Goal: Task Accomplishment & Management: Manage account settings

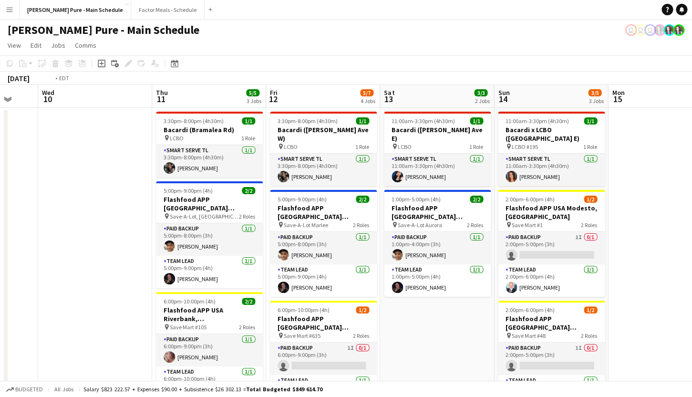
drag, startPoint x: 61, startPoint y: 215, endPoint x: 384, endPoint y: 195, distance: 324.3
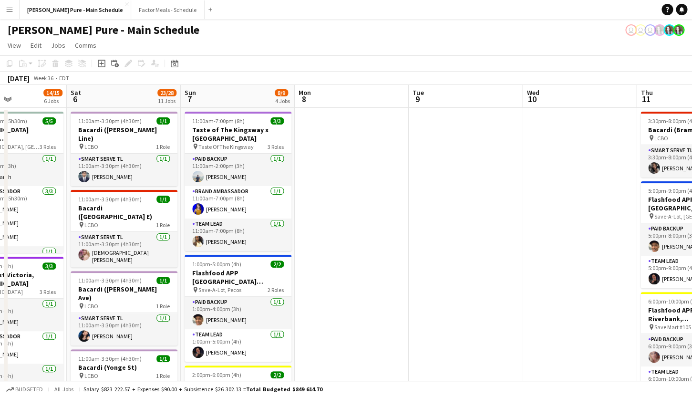
drag, startPoint x: 208, startPoint y: 184, endPoint x: 480, endPoint y: 180, distance: 272.2
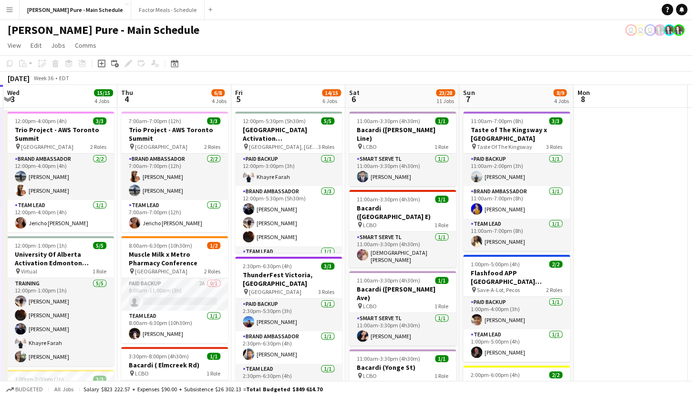
scroll to position [0, 301]
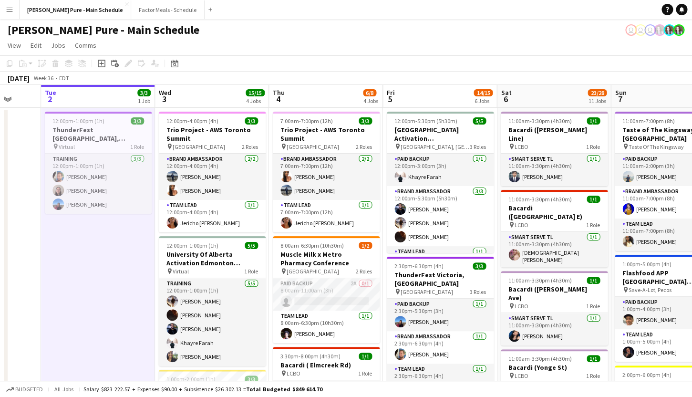
drag, startPoint x: 216, startPoint y: 193, endPoint x: 454, endPoint y: 192, distance: 237.9
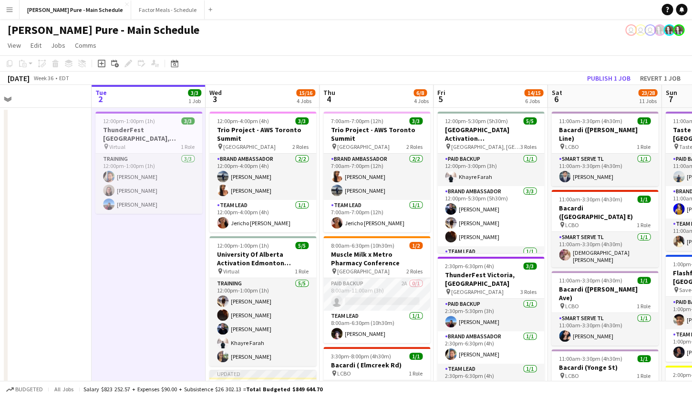
drag, startPoint x: 99, startPoint y: 241, endPoint x: 152, endPoint y: 235, distance: 52.8
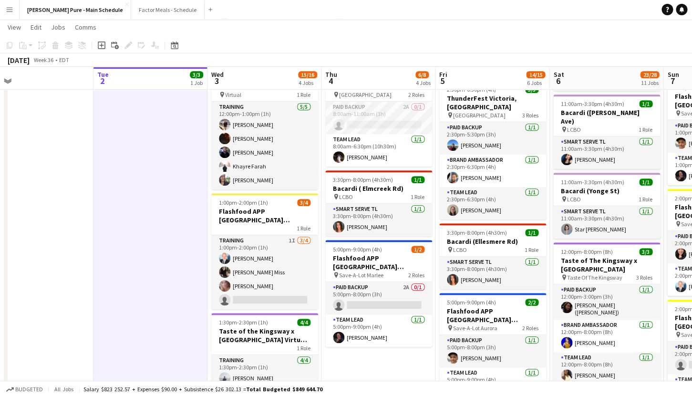
scroll to position [0, 249]
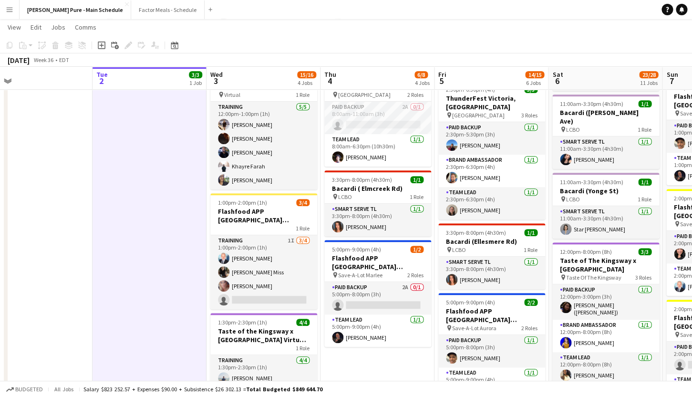
drag, startPoint x: 280, startPoint y: 148, endPoint x: 318, endPoint y: 268, distance: 126.0
click at [279, 148] on app-card-role "Training [DATE] 12:00pm-1:00pm (1h) [PERSON_NAME] [PERSON_NAME] [PERSON_NAME] […" at bounding box center [263, 146] width 107 height 88
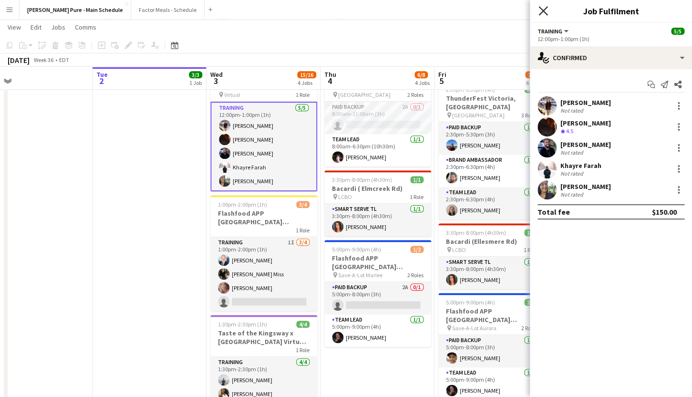
click at [544, 11] on icon "Close pop-in" at bounding box center [542, 10] width 9 height 9
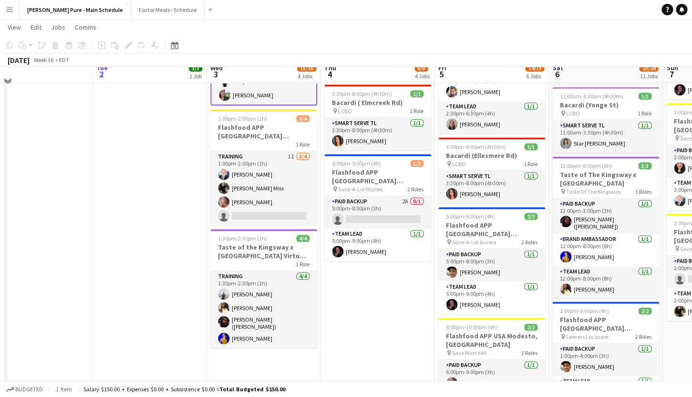
scroll to position [255, 0]
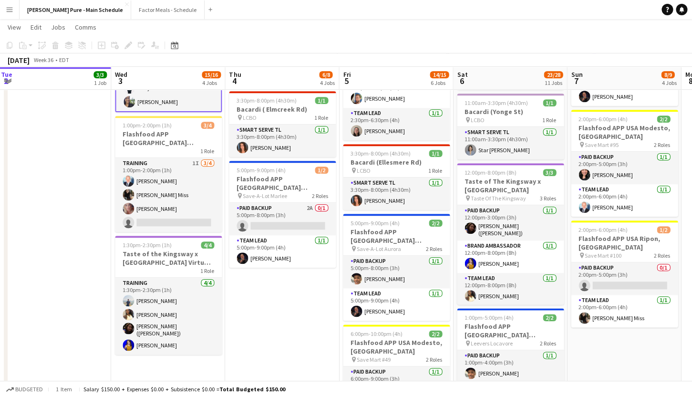
drag, startPoint x: 523, startPoint y: 180, endPoint x: 426, endPoint y: 180, distance: 96.8
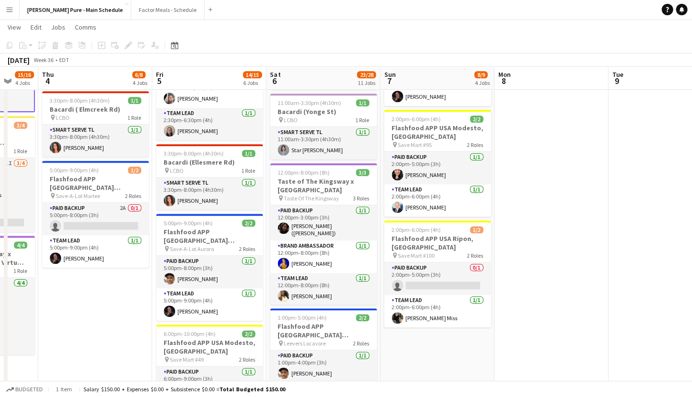
drag, startPoint x: 574, startPoint y: 190, endPoint x: 410, endPoint y: 189, distance: 164.0
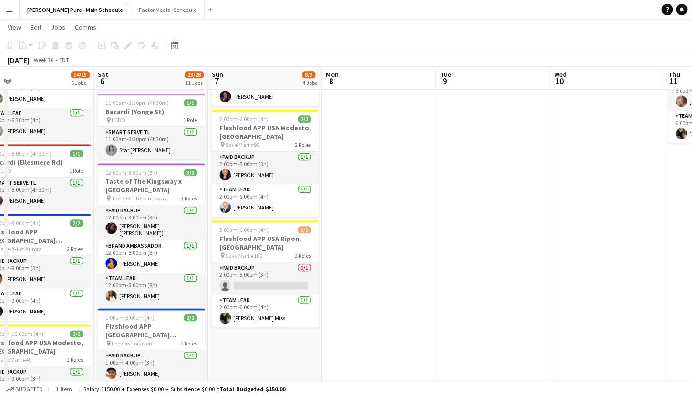
drag, startPoint x: 632, startPoint y: 190, endPoint x: 614, endPoint y: 162, distance: 33.5
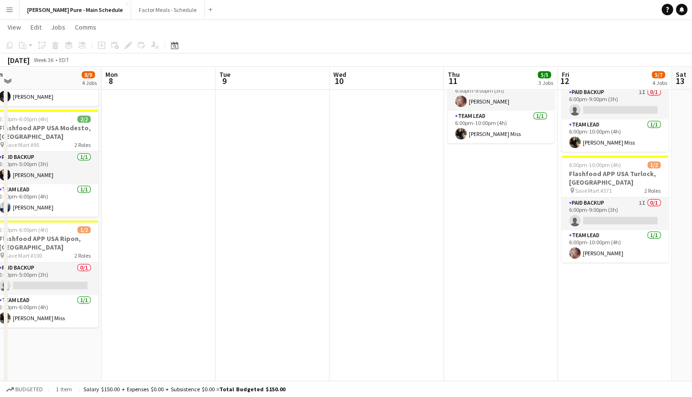
drag, startPoint x: 648, startPoint y: 190, endPoint x: 424, endPoint y: 172, distance: 224.8
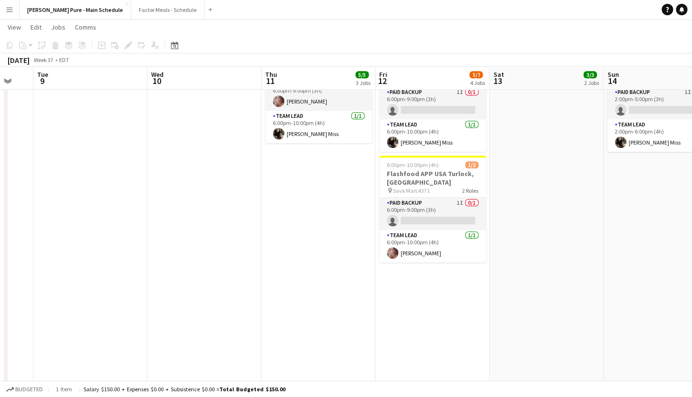
drag, startPoint x: 580, startPoint y: 208, endPoint x: 417, endPoint y: 193, distance: 163.3
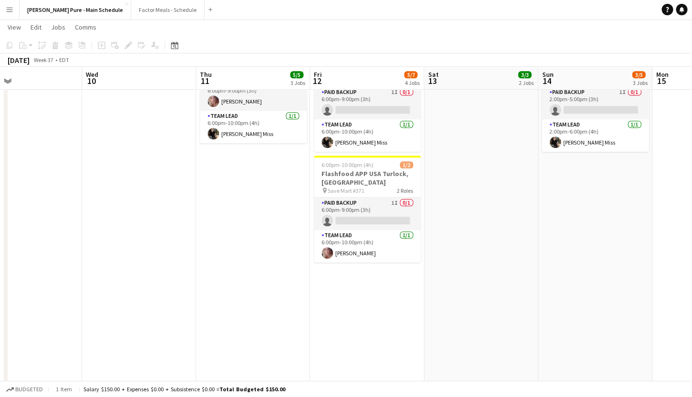
scroll to position [0, 371]
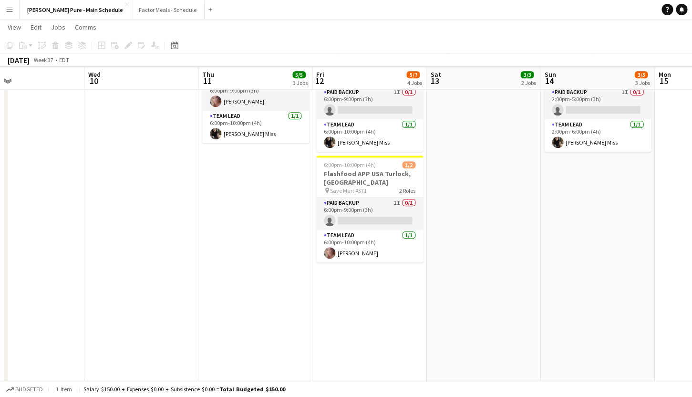
drag, startPoint x: 607, startPoint y: 207, endPoint x: 544, endPoint y: 208, distance: 62.9
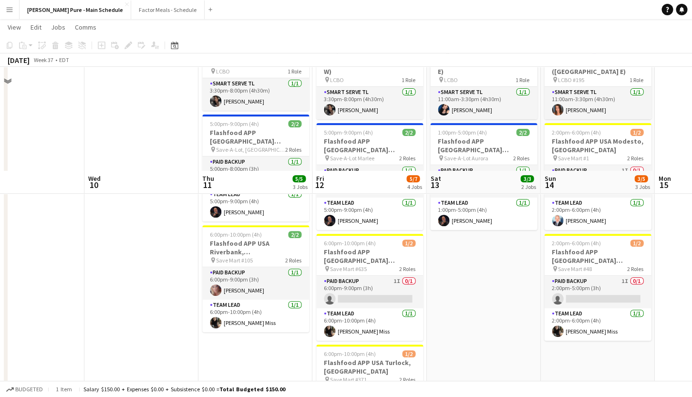
scroll to position [0, 0]
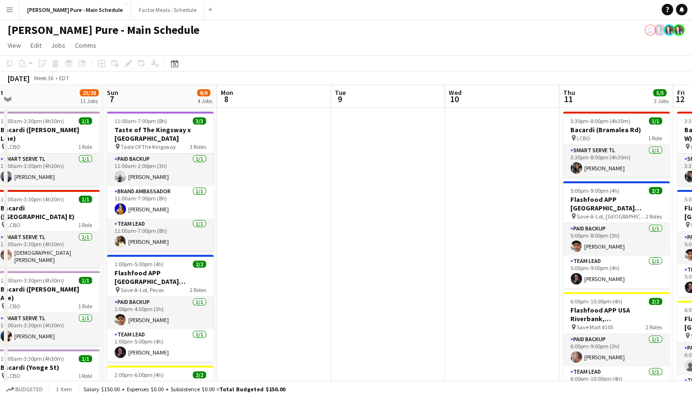
drag, startPoint x: 135, startPoint y: 242, endPoint x: 495, endPoint y: 203, distance: 361.5
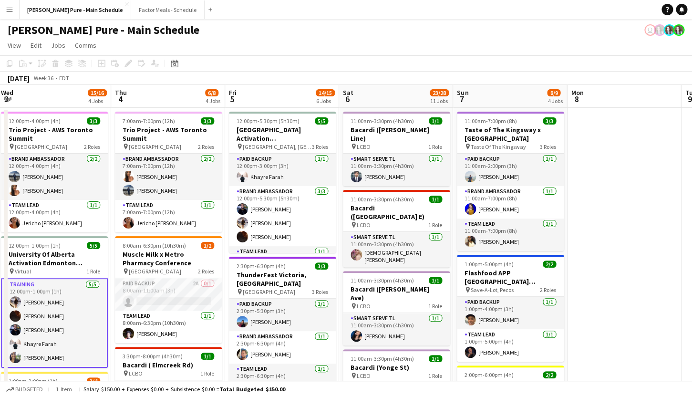
drag, startPoint x: 288, startPoint y: 205, endPoint x: 605, endPoint y: 129, distance: 325.6
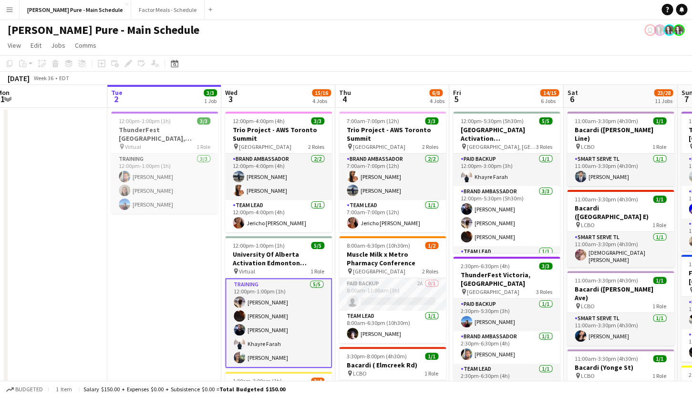
scroll to position [0, 232]
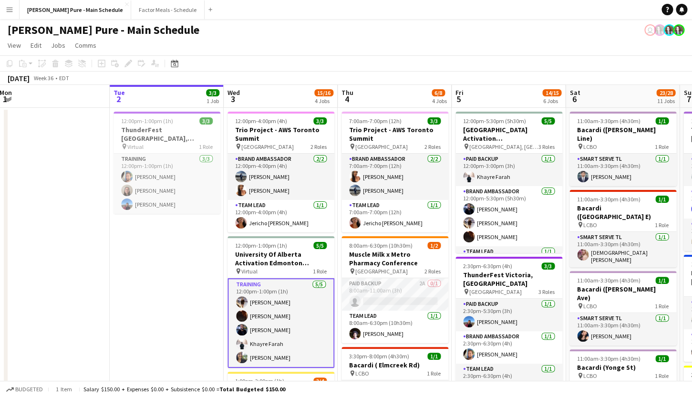
drag, startPoint x: 351, startPoint y: 206, endPoint x: 597, endPoint y: 164, distance: 249.5
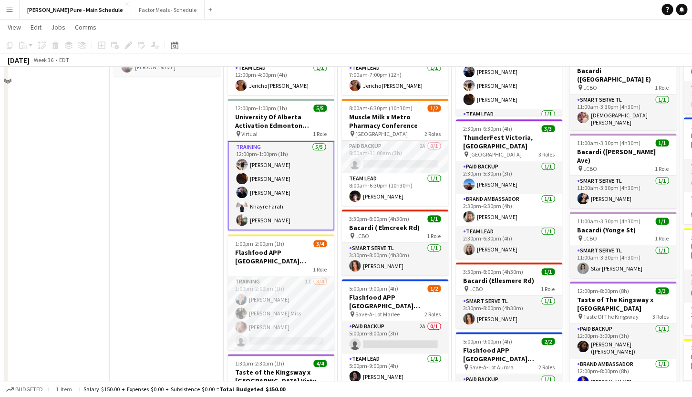
scroll to position [174, 0]
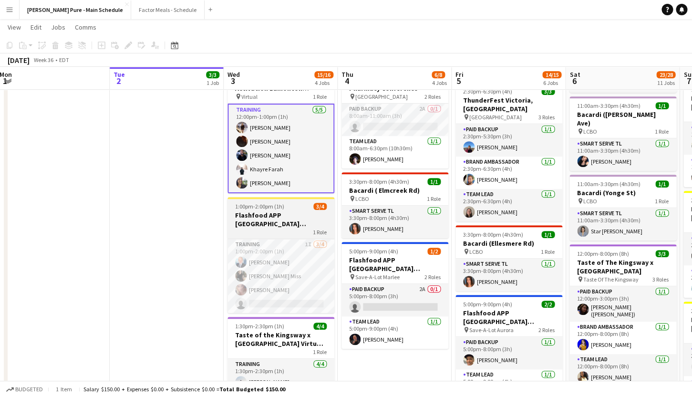
click at [259, 209] on span "1:00pm-2:00pm (1h)" at bounding box center [259, 206] width 49 height 7
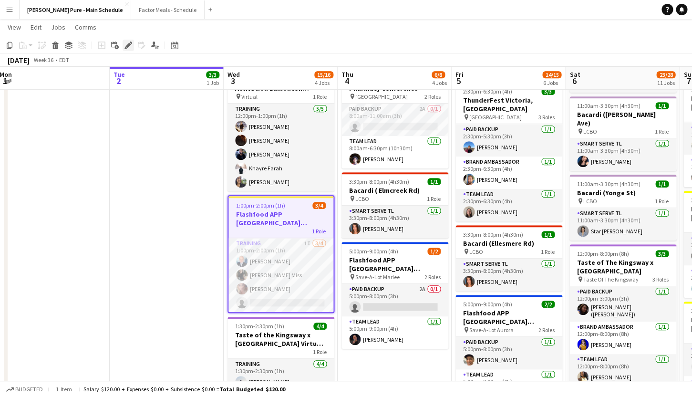
click at [128, 45] on icon at bounding box center [127, 45] width 5 height 5
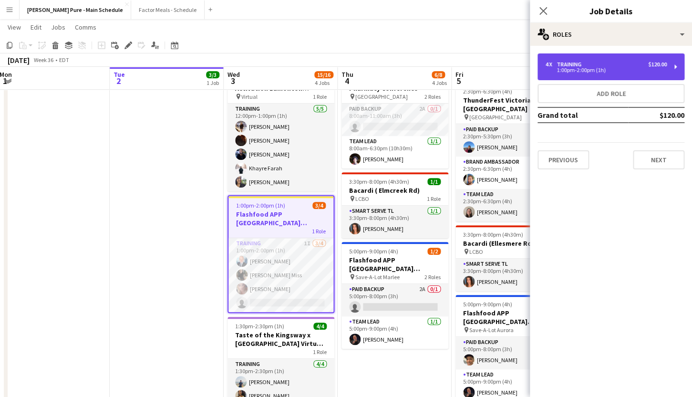
click at [581, 68] on div "1:00pm-2:00pm (1h)" at bounding box center [606, 70] width 122 height 5
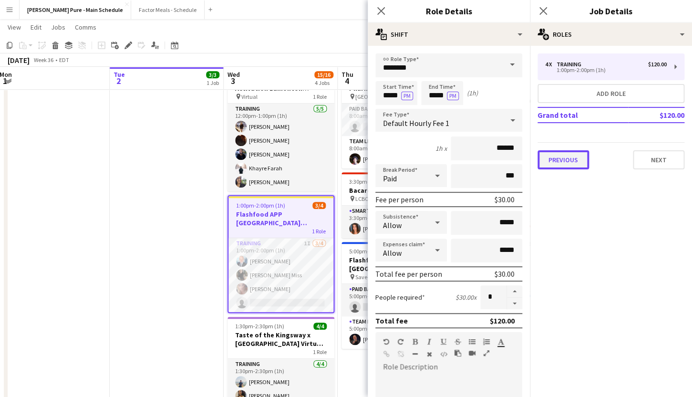
click at [561, 157] on button "Previous" at bounding box center [562, 159] width 51 height 19
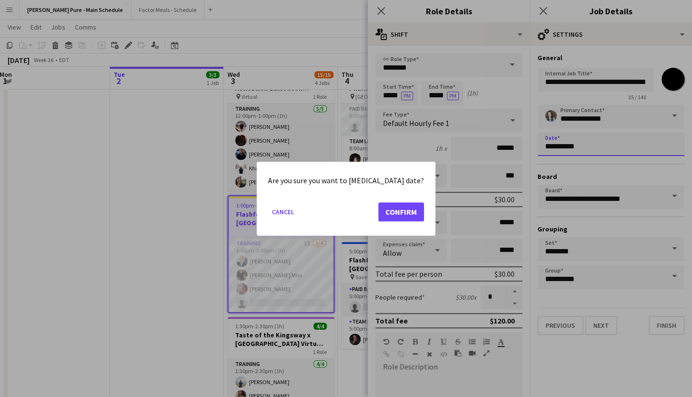
scroll to position [0, 232]
click at [295, 211] on button "Cancel" at bounding box center [283, 211] width 30 height 15
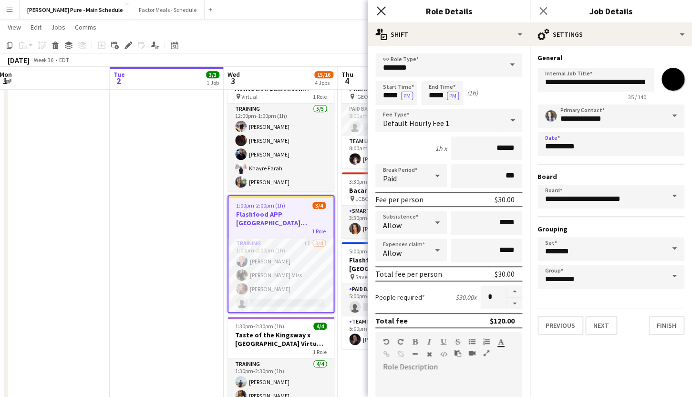
click at [380, 13] on icon "Close pop-in" at bounding box center [380, 10] width 9 height 9
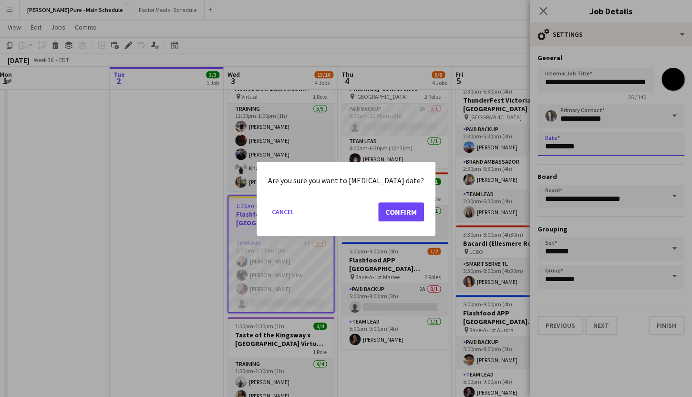
click at [389, 215] on button "Confirm" at bounding box center [401, 211] width 46 height 19
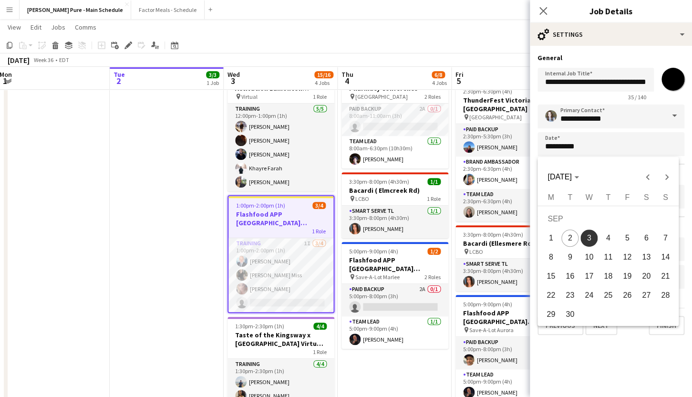
click at [606, 244] on span "4" at bounding box center [607, 237] width 17 height 17
type input "**********"
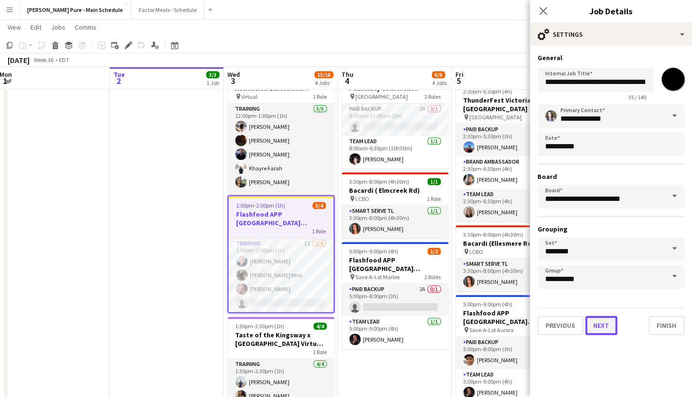
click at [605, 326] on button "Next" at bounding box center [601, 325] width 32 height 19
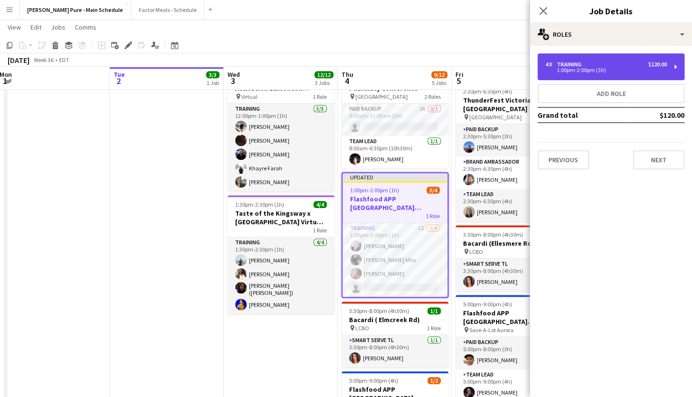
click at [590, 61] on div "4 x Training $120.00 1:00pm-2:00pm (1h)" at bounding box center [610, 66] width 147 height 27
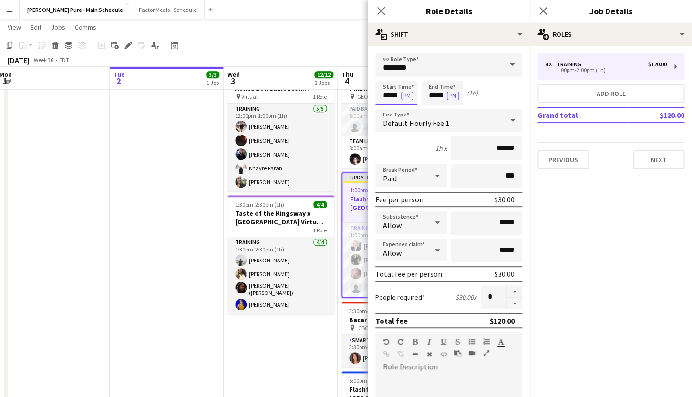
click at [390, 96] on input "*****" at bounding box center [396, 93] width 42 height 24
type input "*****"
click at [387, 79] on div at bounding box center [386, 77] width 19 height 10
click at [436, 99] on input "*****" at bounding box center [442, 93] width 42 height 24
type input "*****"
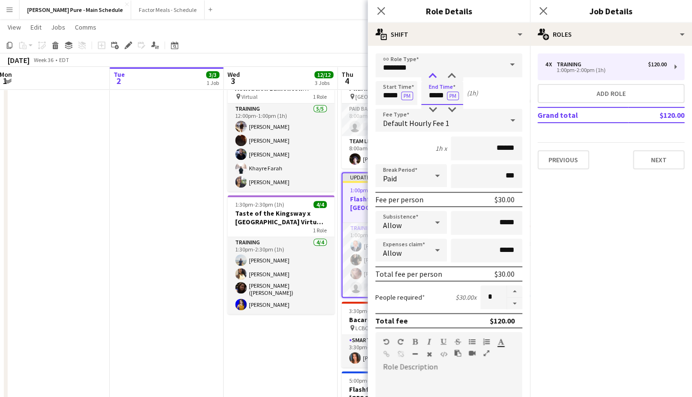
click at [431, 75] on div at bounding box center [432, 77] width 19 height 10
click at [391, 97] on input "*****" at bounding box center [396, 93] width 42 height 24
click at [403, 77] on div at bounding box center [405, 77] width 19 height 10
type input "*****"
click at [403, 77] on div at bounding box center [405, 77] width 19 height 10
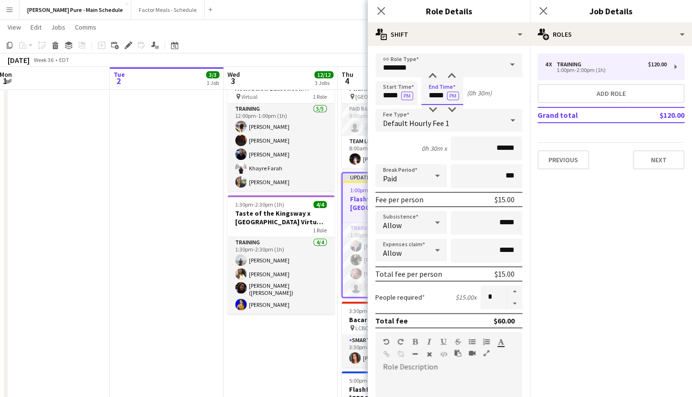
click at [441, 98] on input "*****" at bounding box center [442, 93] width 42 height 24
click at [453, 75] on div at bounding box center [451, 77] width 19 height 10
type input "*****"
click at [452, 75] on div at bounding box center [451, 77] width 19 height 10
click at [379, 11] on icon "Close pop-in" at bounding box center [380, 10] width 9 height 9
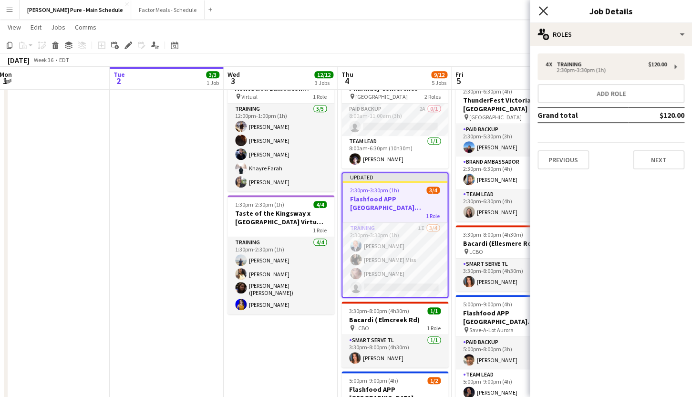
click at [541, 9] on icon at bounding box center [542, 10] width 9 height 9
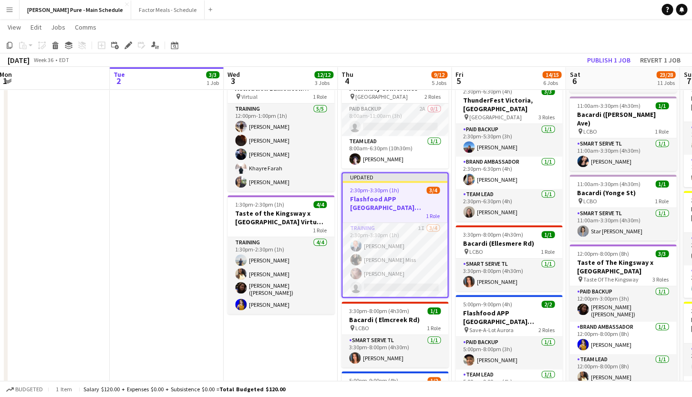
click at [380, 180] on div "Updated" at bounding box center [394, 177] width 105 height 8
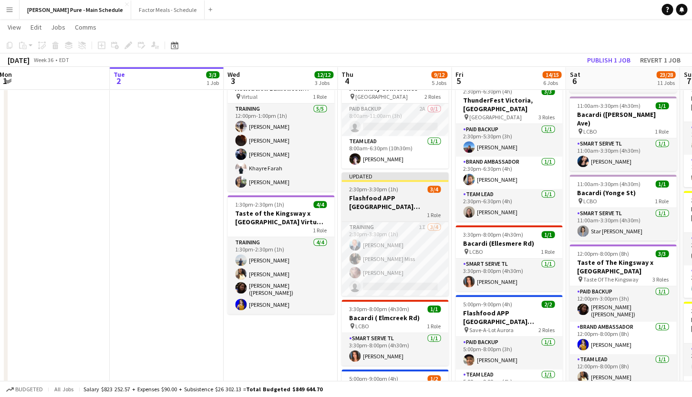
click at [377, 180] on div "Updated" at bounding box center [394, 176] width 107 height 8
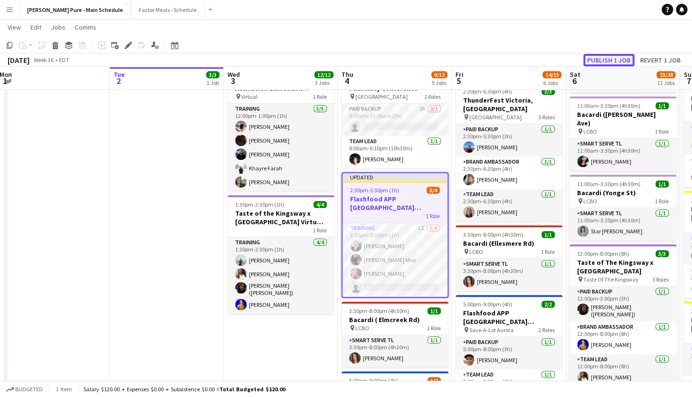
click at [602, 56] on button "Publish 1 job" at bounding box center [608, 60] width 51 height 12
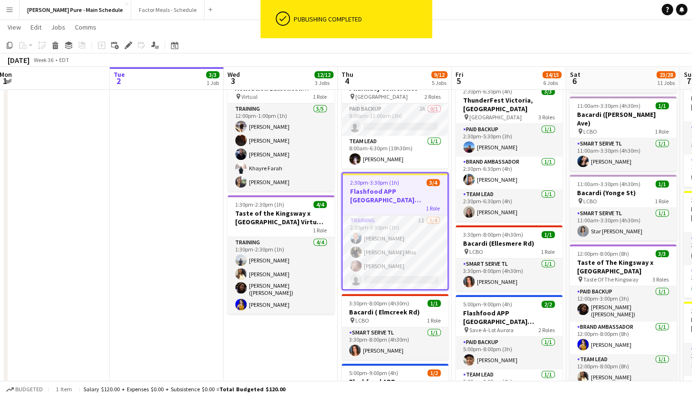
click at [370, 190] on h3 "Flashfood APP [GEOGRAPHIC_DATA] Modesto Training" at bounding box center [394, 195] width 105 height 17
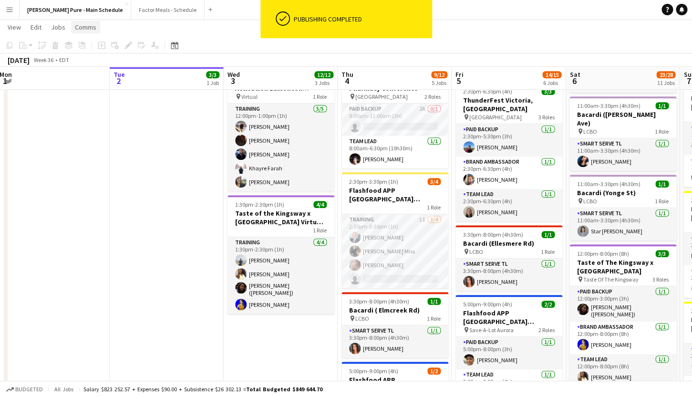
click at [85, 27] on span "Comms" at bounding box center [85, 27] width 21 height 9
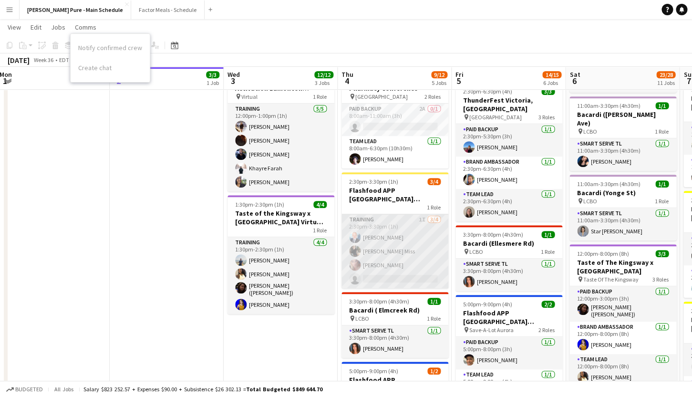
click at [392, 223] on app-card-role "Training 1I [DATE] 2:30pm-3:30pm (1h) [PERSON_NAME] [PERSON_NAME] [PERSON_NAME]…" at bounding box center [394, 251] width 107 height 74
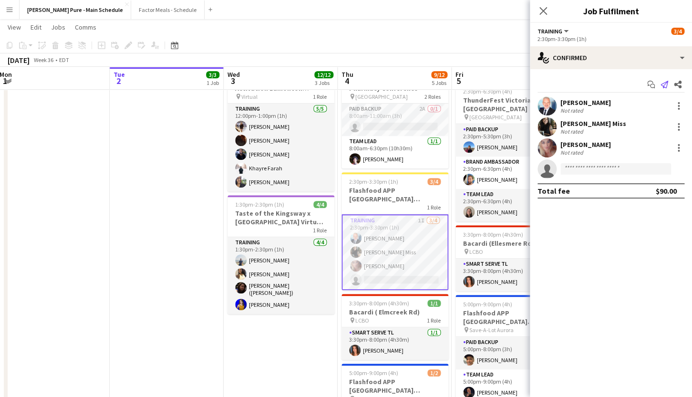
click at [663, 85] on icon "Send notification" at bounding box center [664, 85] width 8 height 8
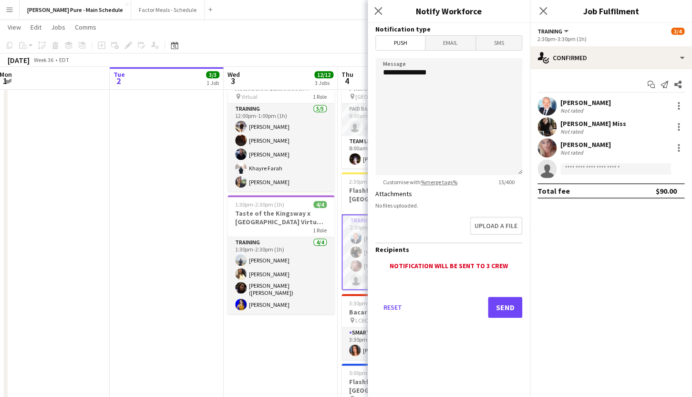
click at [442, 49] on span "Email" at bounding box center [450, 43] width 51 height 14
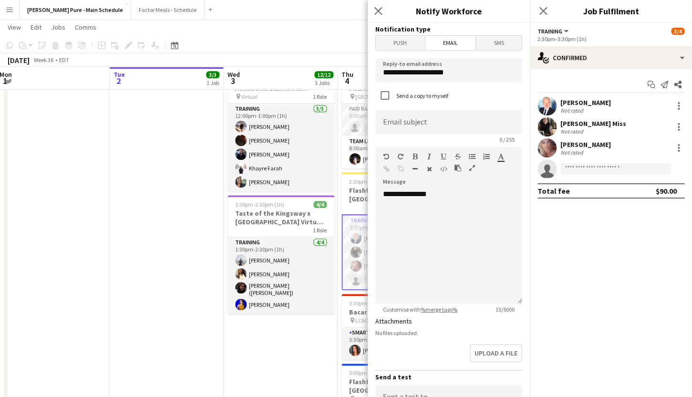
scroll to position [172, 0]
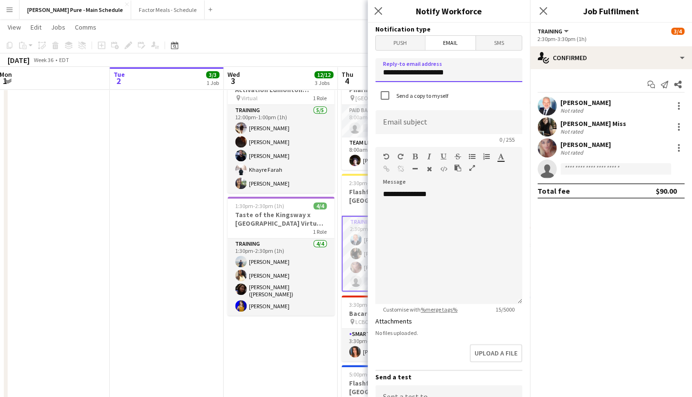
drag, startPoint x: 457, startPoint y: 73, endPoint x: 291, endPoint y: 69, distance: 166.0
click at [375, 69] on input "**********" at bounding box center [448, 70] width 147 height 24
type input "**********"
click at [425, 121] on input at bounding box center [448, 122] width 147 height 24
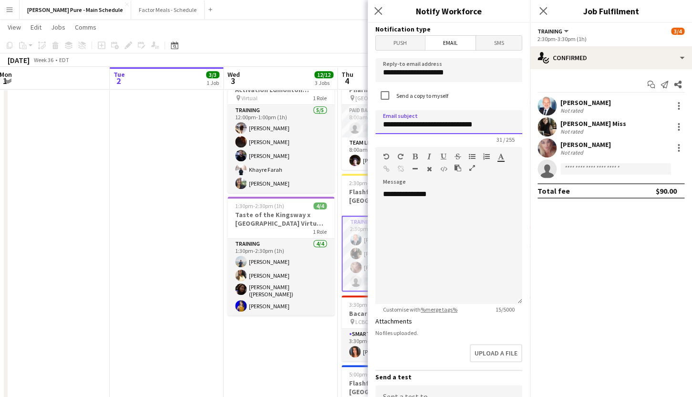
type input "**********"
click at [409, 215] on div "**********" at bounding box center [448, 246] width 147 height 114
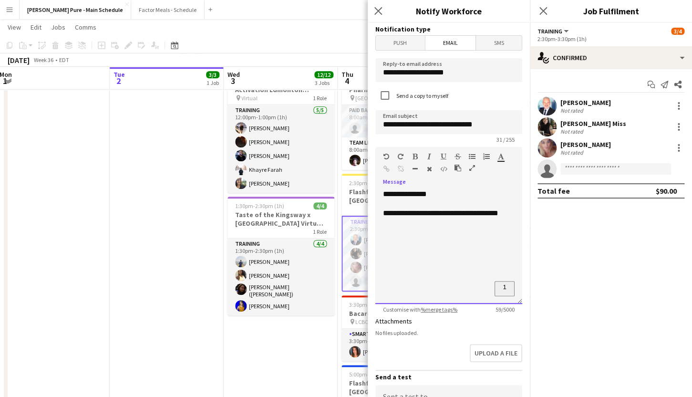
click at [469, 225] on div "**********" at bounding box center [448, 246] width 147 height 114
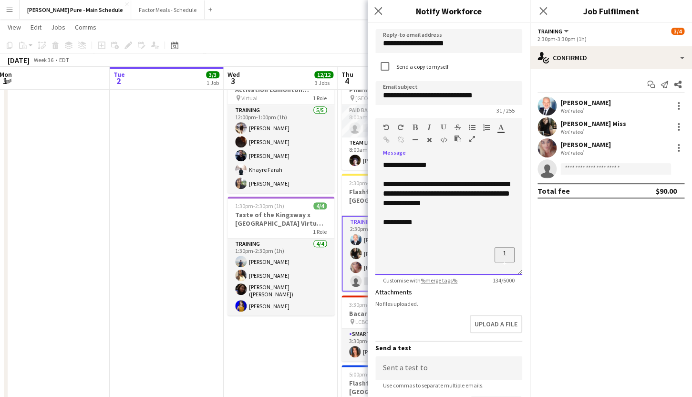
scroll to position [50, 0]
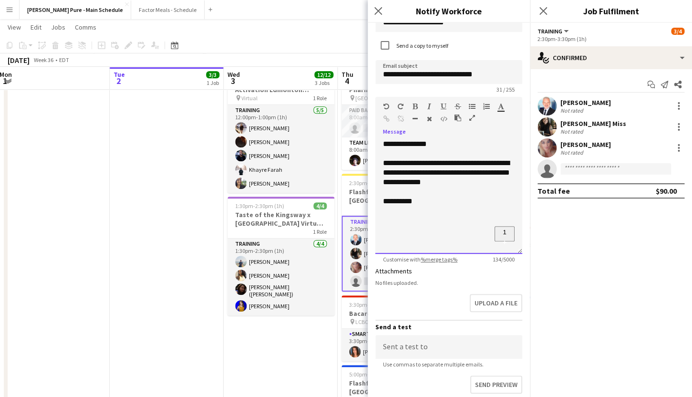
click at [505, 175] on div "**********" at bounding box center [449, 172] width 132 height 29
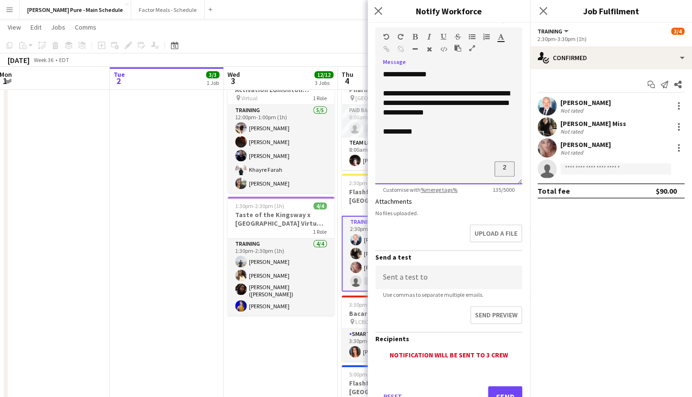
scroll to position [158, 0]
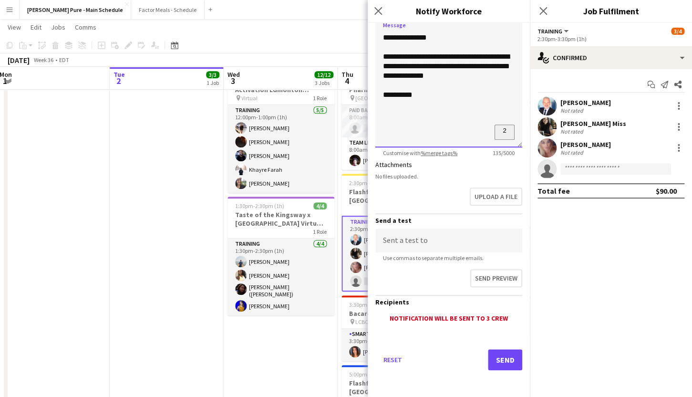
click at [421, 59] on div "**********" at bounding box center [449, 66] width 132 height 29
click at [503, 370] on div "Reset Send" at bounding box center [448, 363] width 147 height 67
click at [504, 361] on button "Send" at bounding box center [505, 359] width 34 height 21
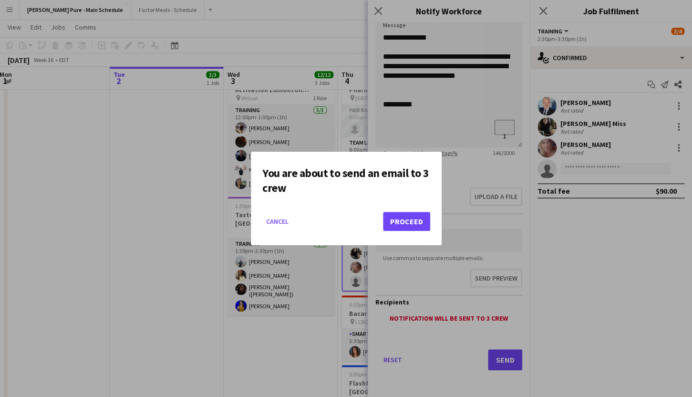
scroll to position [0, 0]
click at [405, 223] on button "Proceed" at bounding box center [406, 221] width 47 height 19
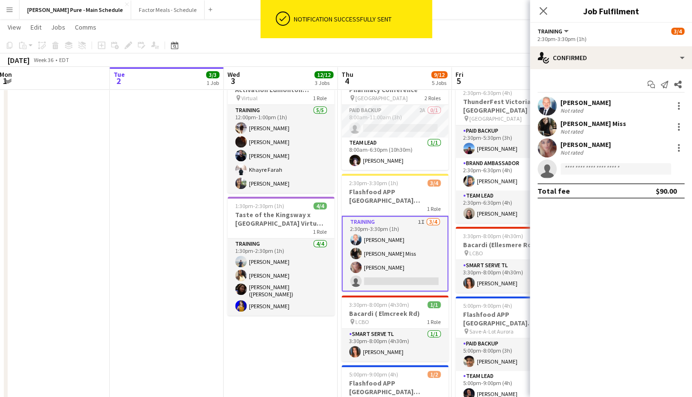
scroll to position [0, 232]
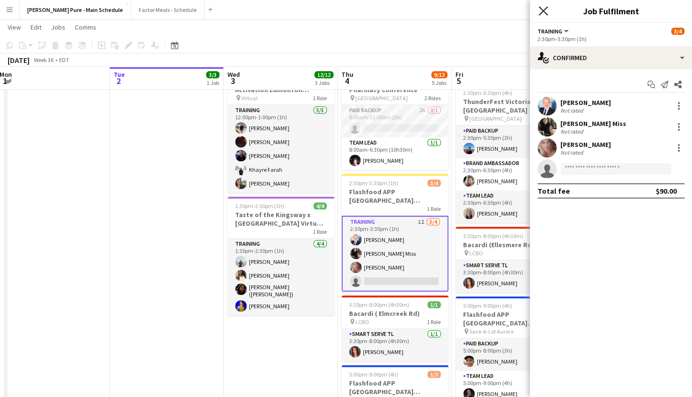
click at [540, 11] on icon "Close pop-in" at bounding box center [542, 10] width 9 height 9
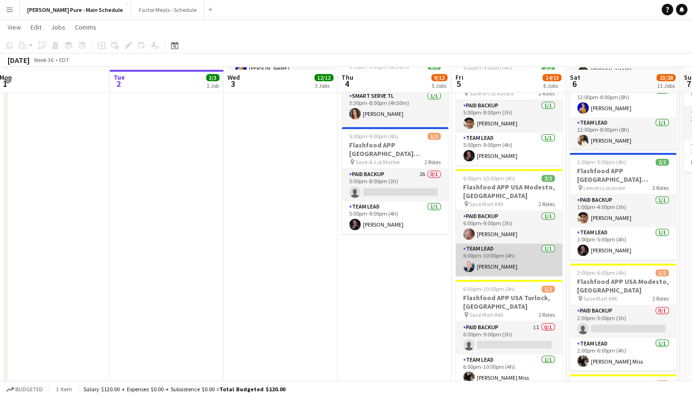
scroll to position [419, 0]
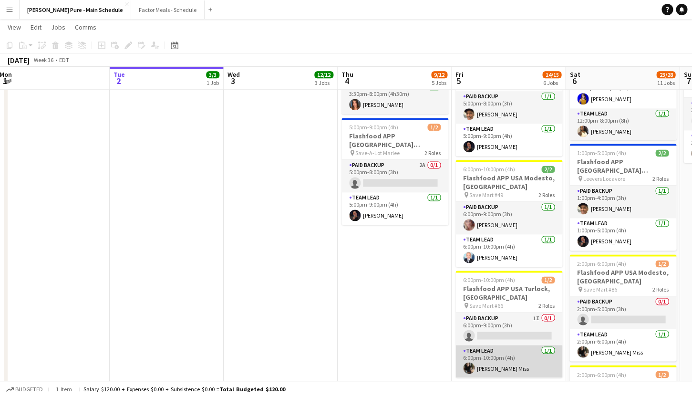
click at [470, 362] on app-user-avatar at bounding box center [468, 367] width 11 height 11
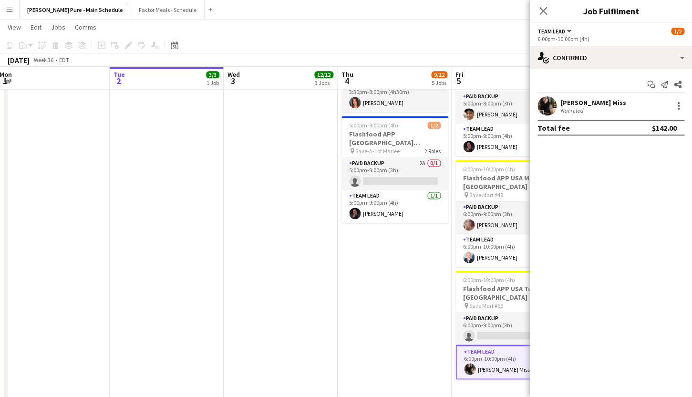
click at [571, 102] on div "[PERSON_NAME] Miss" at bounding box center [593, 102] width 66 height 9
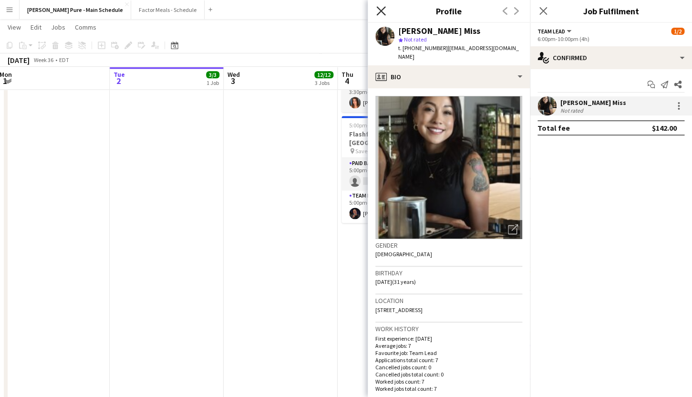
click at [382, 13] on icon "Close pop-in" at bounding box center [380, 10] width 9 height 9
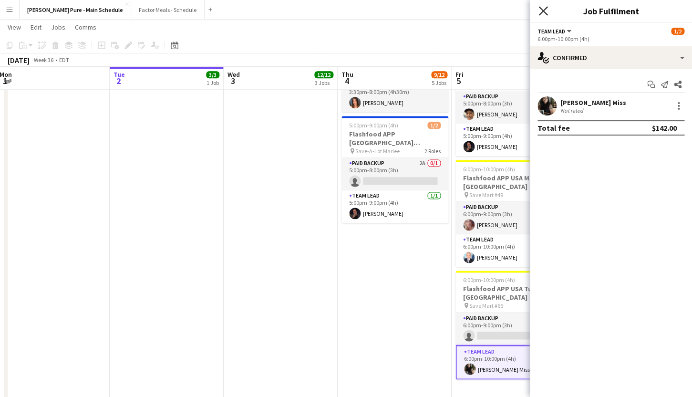
click at [545, 10] on icon at bounding box center [542, 10] width 9 height 9
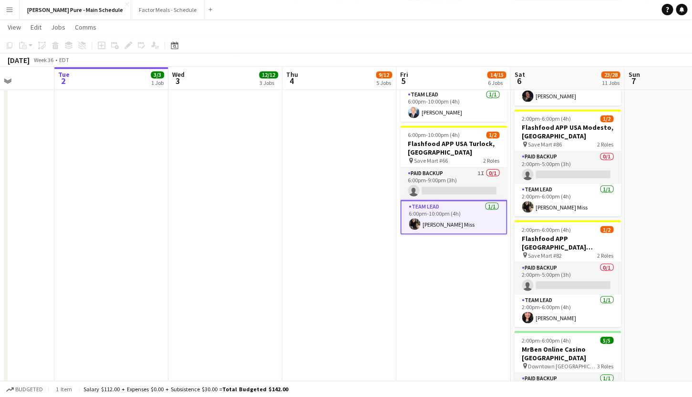
scroll to position [0, 435]
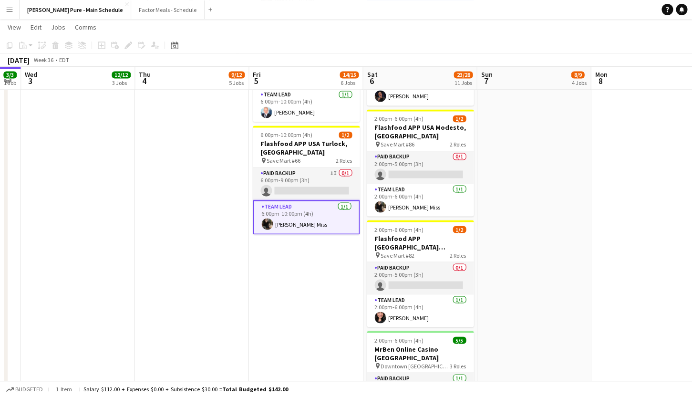
drag, startPoint x: 492, startPoint y: 292, endPoint x: 291, endPoint y: 265, distance: 203.5
click at [291, 265] on app-calendar-viewport "Sat 30 9/9 8 Jobs Sun 31 Mon 1 Tue 2 3/3 1 Job Wed 3 12/12 3 Jobs Thu 4 9/12 5 …" at bounding box center [346, 149] width 692 height 1352
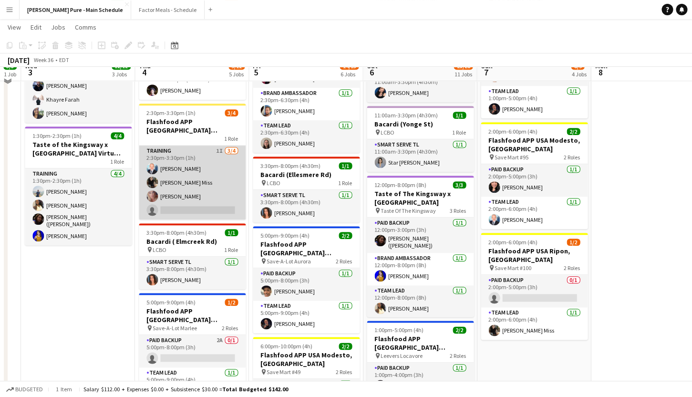
scroll to position [252, 0]
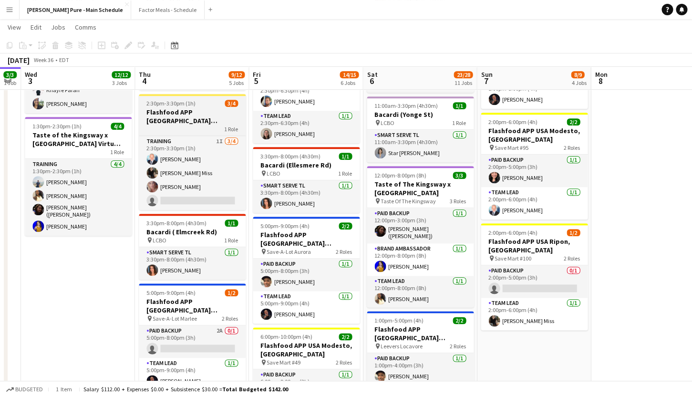
click at [177, 102] on span "2:30pm-3:30pm (1h)" at bounding box center [170, 103] width 49 height 7
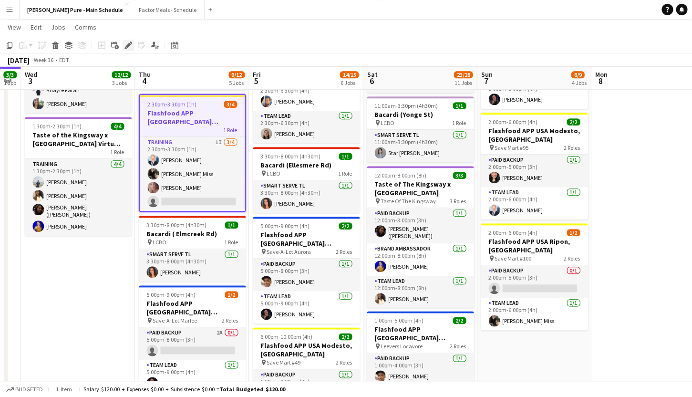
click at [126, 48] on icon at bounding box center [125, 48] width 2 height 2
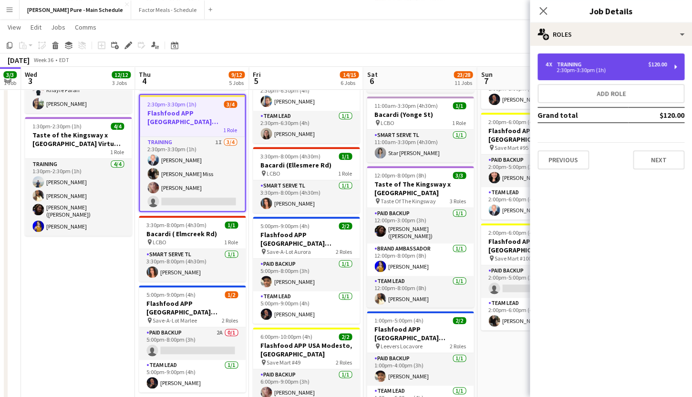
click at [565, 72] on div "2:30pm-3:30pm (1h)" at bounding box center [606, 70] width 122 height 5
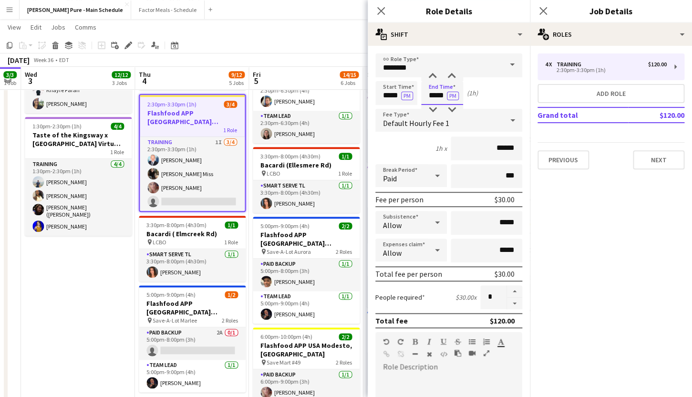
click at [438, 100] on input "*****" at bounding box center [442, 93] width 42 height 24
click at [432, 74] on div at bounding box center [432, 77] width 19 height 10
click at [450, 112] on div at bounding box center [451, 110] width 19 height 10
type input "*****"
click at [451, 109] on div at bounding box center [451, 110] width 19 height 10
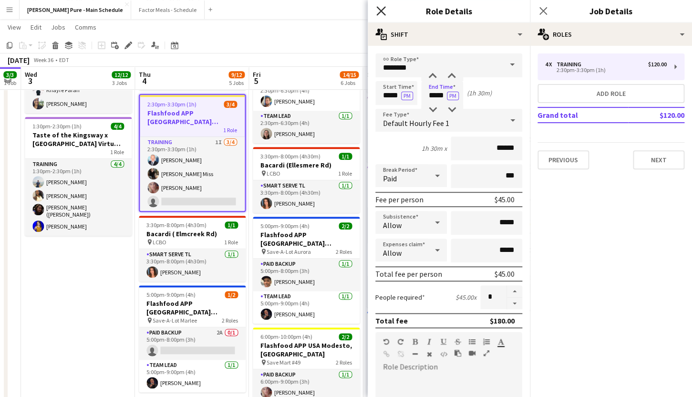
click at [379, 9] on icon at bounding box center [380, 10] width 9 height 9
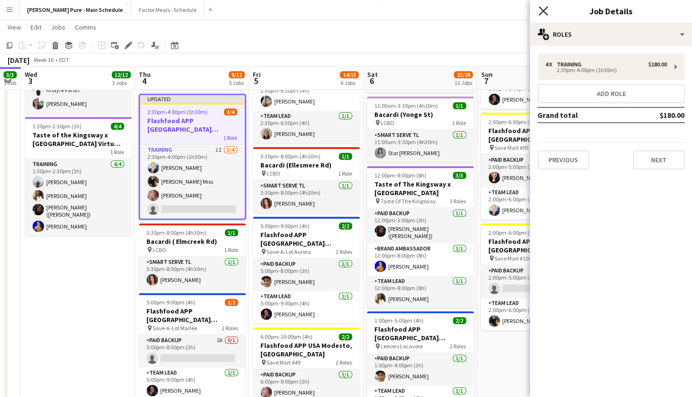
click at [545, 9] on icon at bounding box center [542, 10] width 9 height 9
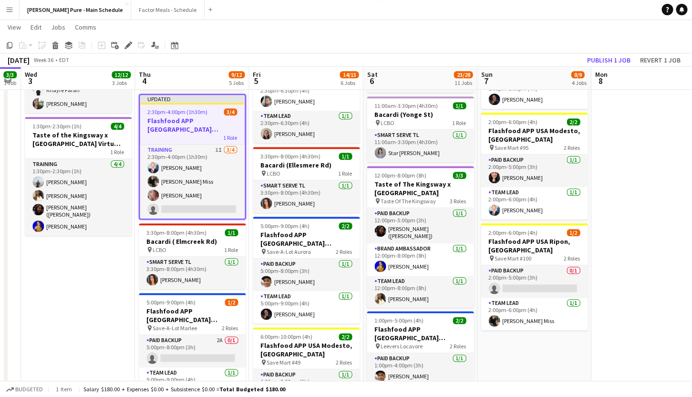
click at [183, 101] on div "Updated" at bounding box center [192, 99] width 105 height 8
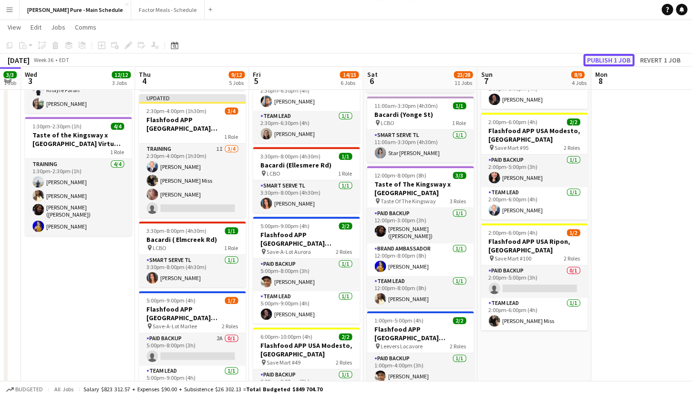
click at [604, 62] on button "Publish 1 job" at bounding box center [608, 60] width 51 height 12
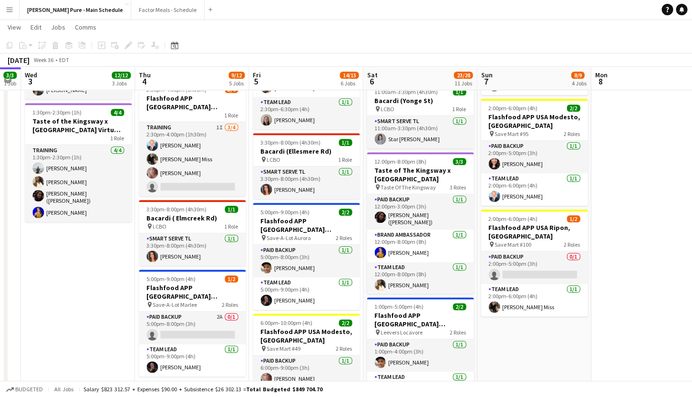
scroll to position [266, 0]
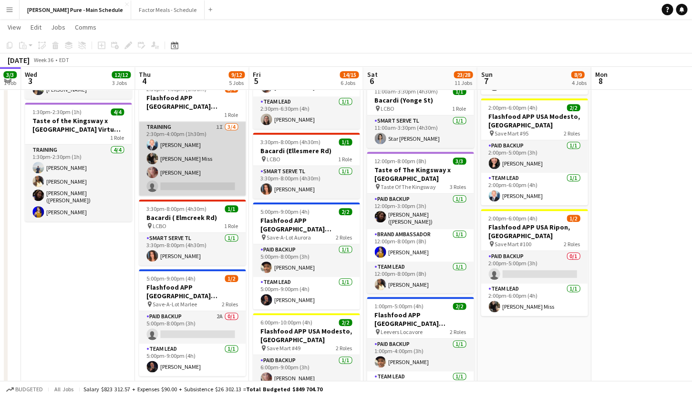
click at [190, 159] on app-card-role "Training 1I [DATE] 2:30pm-4:00pm (1h30m) [PERSON_NAME] [PERSON_NAME] [PERSON_NA…" at bounding box center [192, 159] width 107 height 74
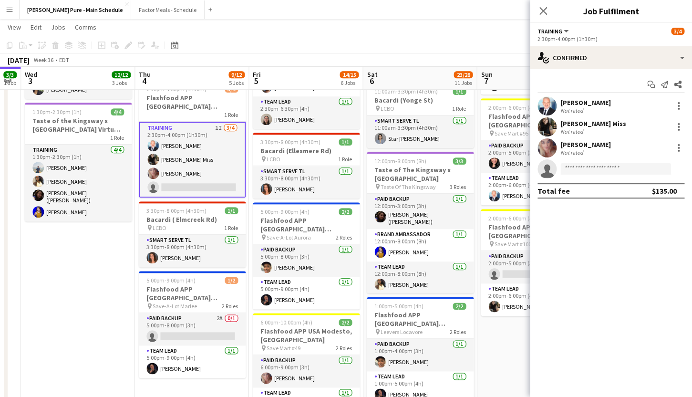
click at [578, 123] on div "[PERSON_NAME] Miss" at bounding box center [593, 123] width 66 height 9
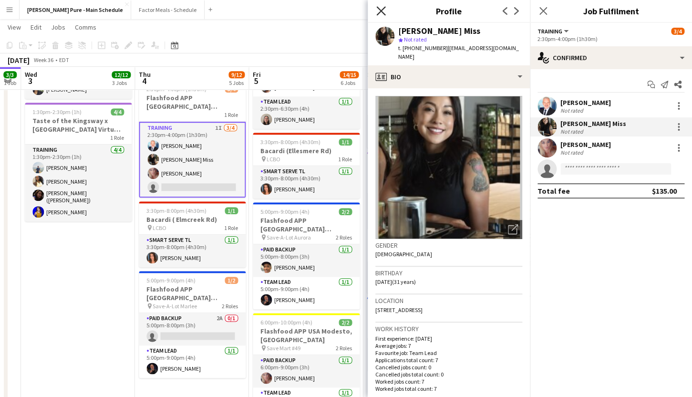
click at [381, 8] on icon "Close pop-in" at bounding box center [380, 10] width 9 height 9
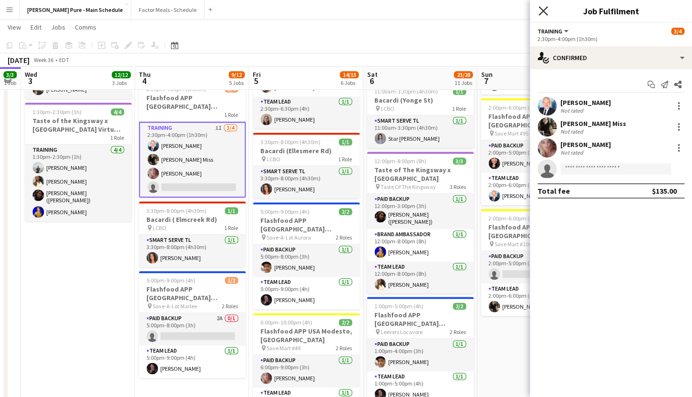
click at [543, 7] on icon "Close pop-in" at bounding box center [542, 10] width 9 height 9
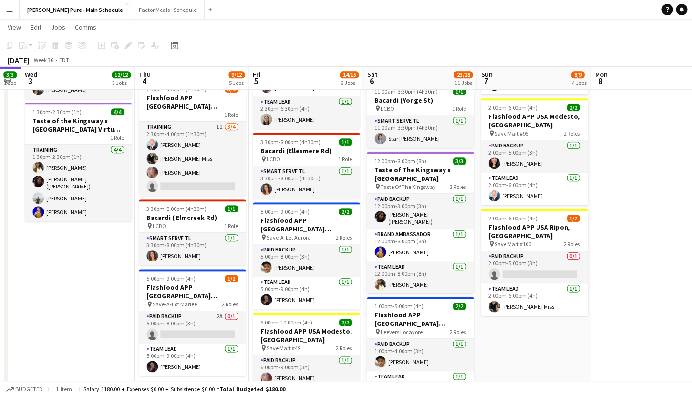
scroll to position [0, 0]
